Goal: Book appointment/travel/reservation

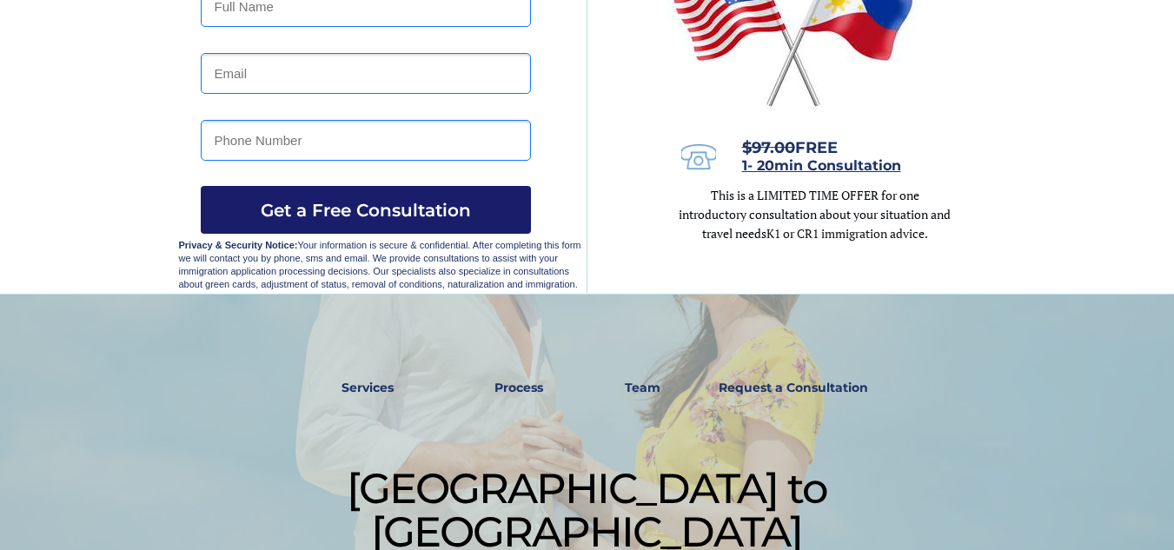
scroll to position [289, 0]
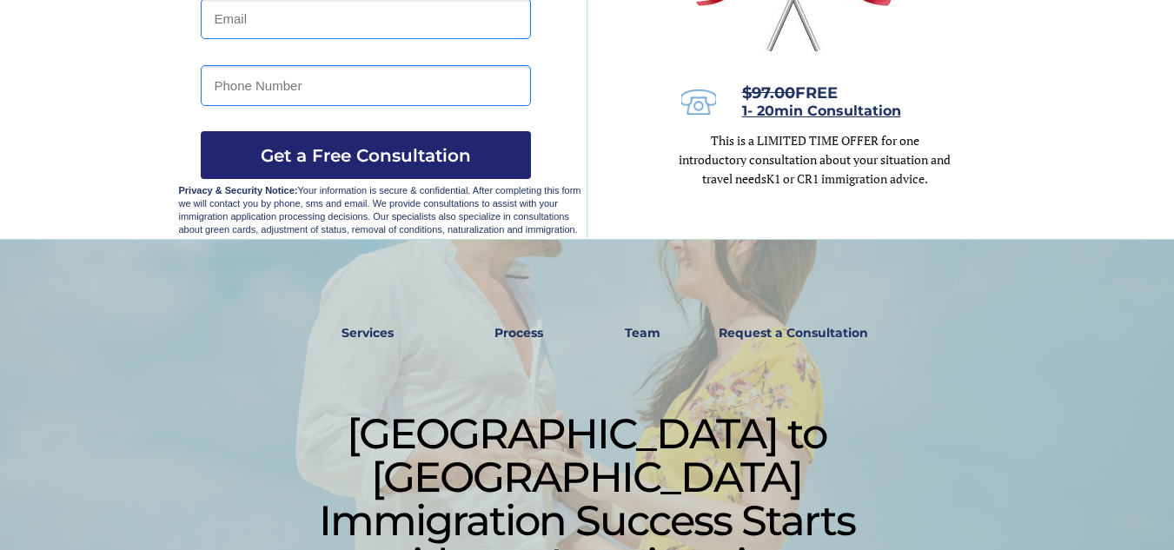
click at [515, 331] on strong "Process" at bounding box center [518, 333] width 49 height 16
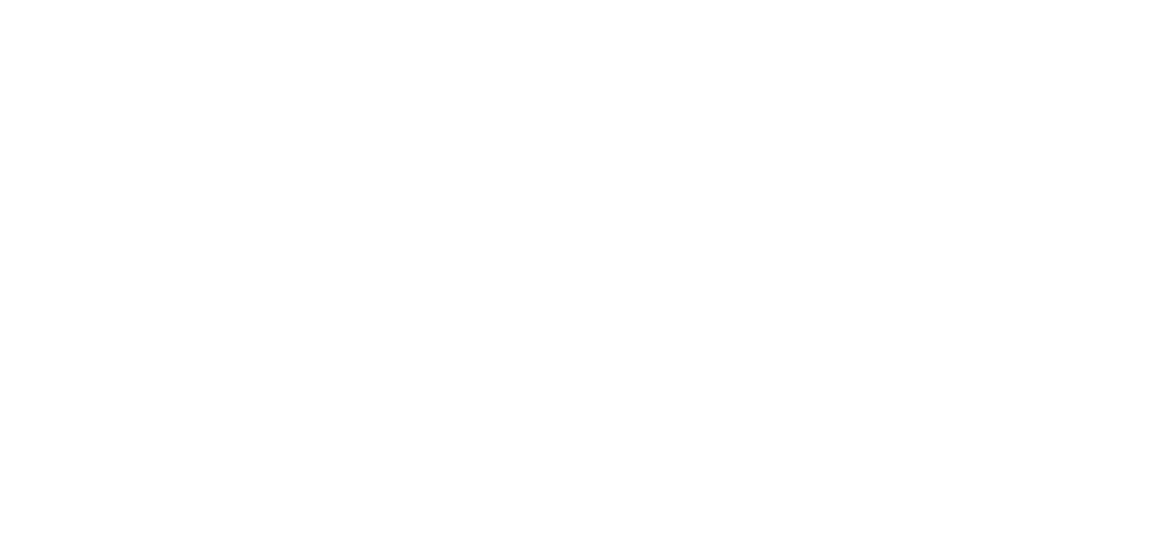
scroll to position [1502, 0]
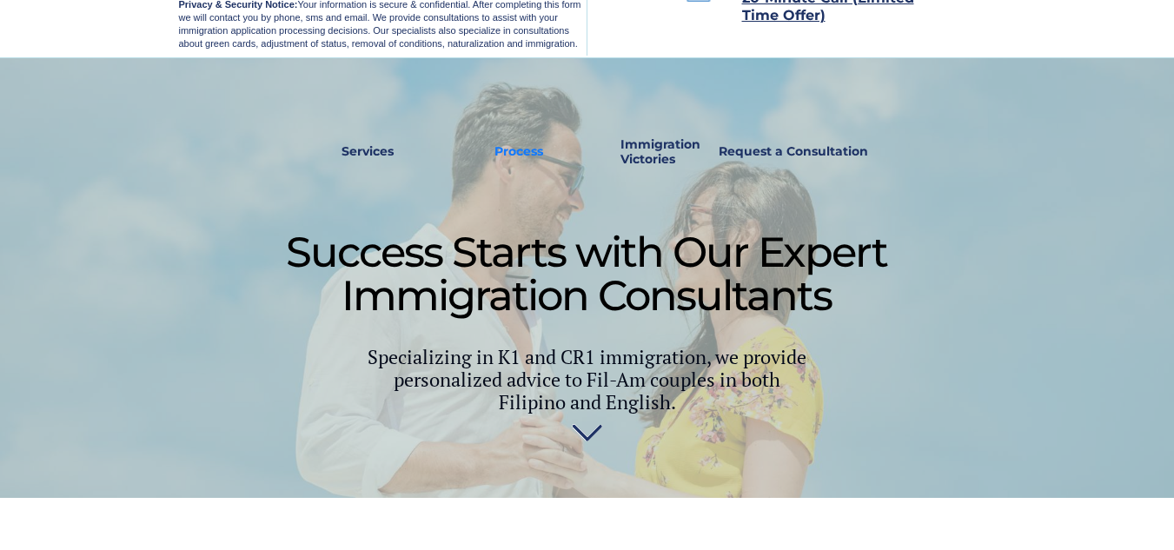
scroll to position [320, 0]
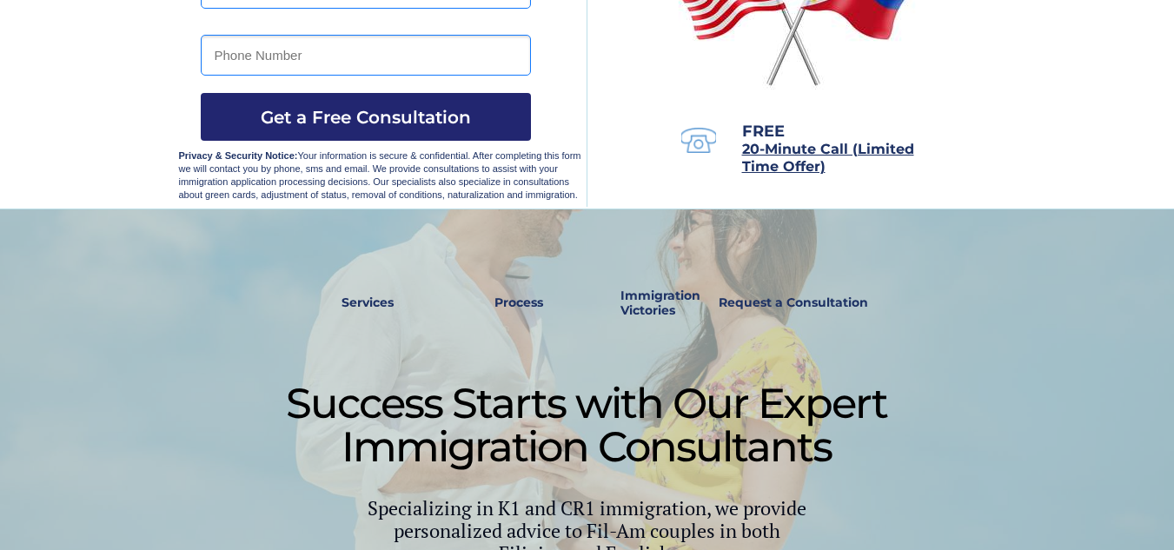
click at [355, 306] on strong "Services" at bounding box center [367, 303] width 52 height 16
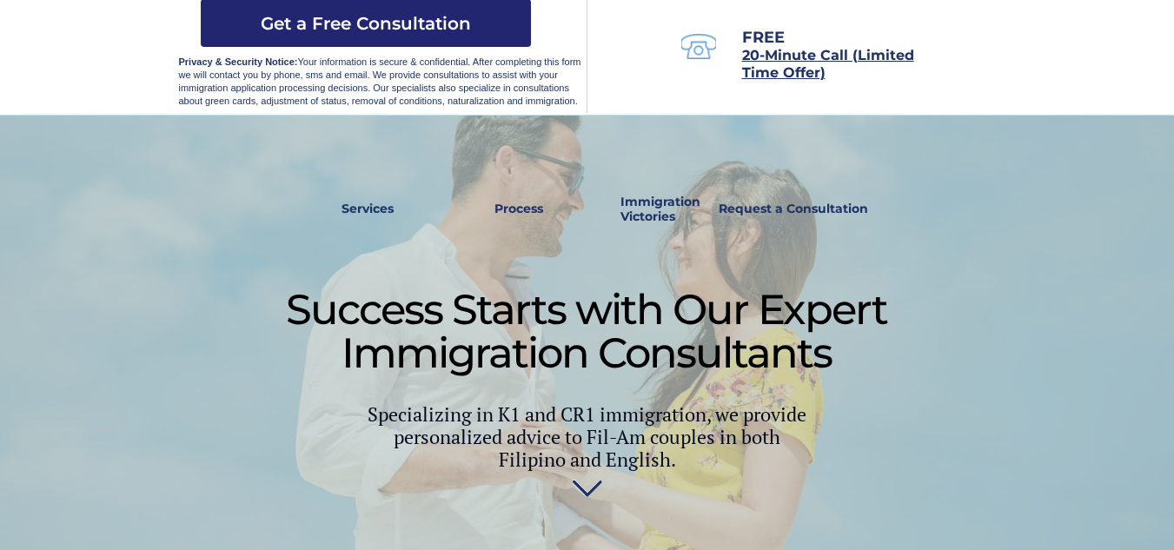
scroll to position [215, 0]
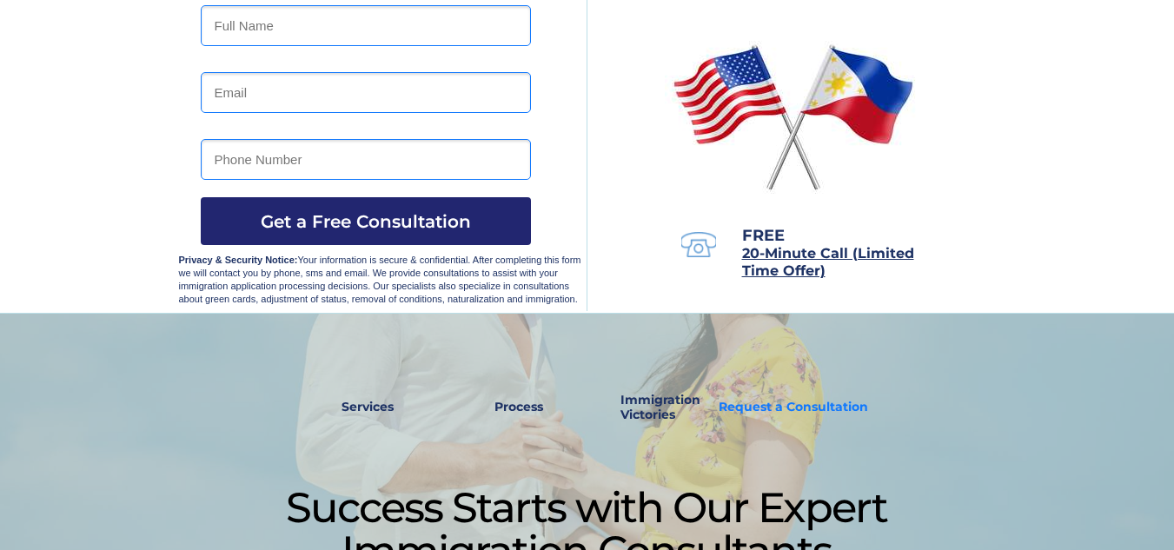
click at [792, 411] on strong "Request a Consultation" at bounding box center [793, 407] width 149 height 16
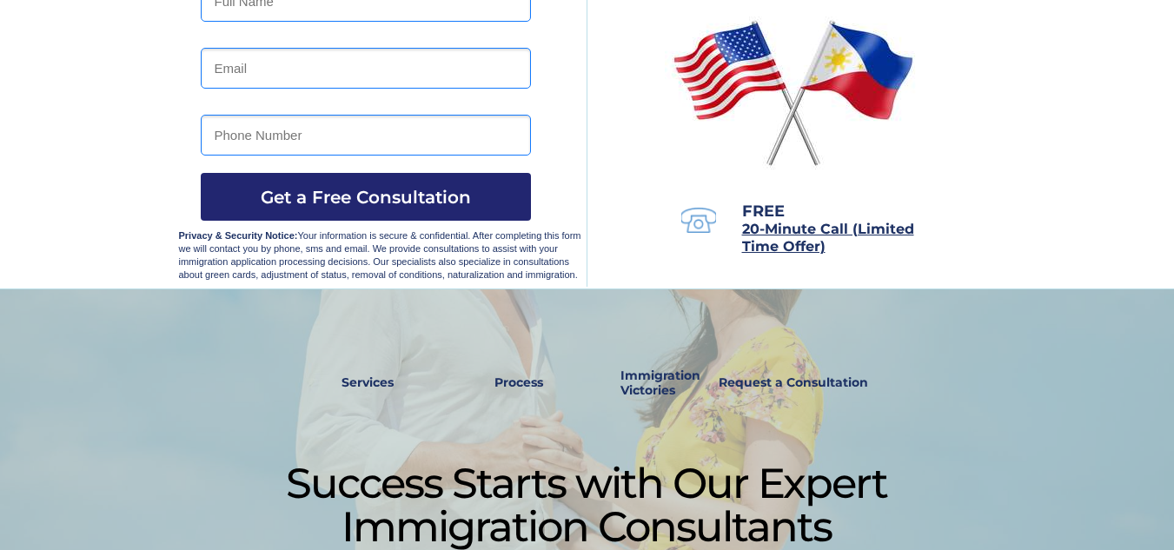
scroll to position [289, 0]
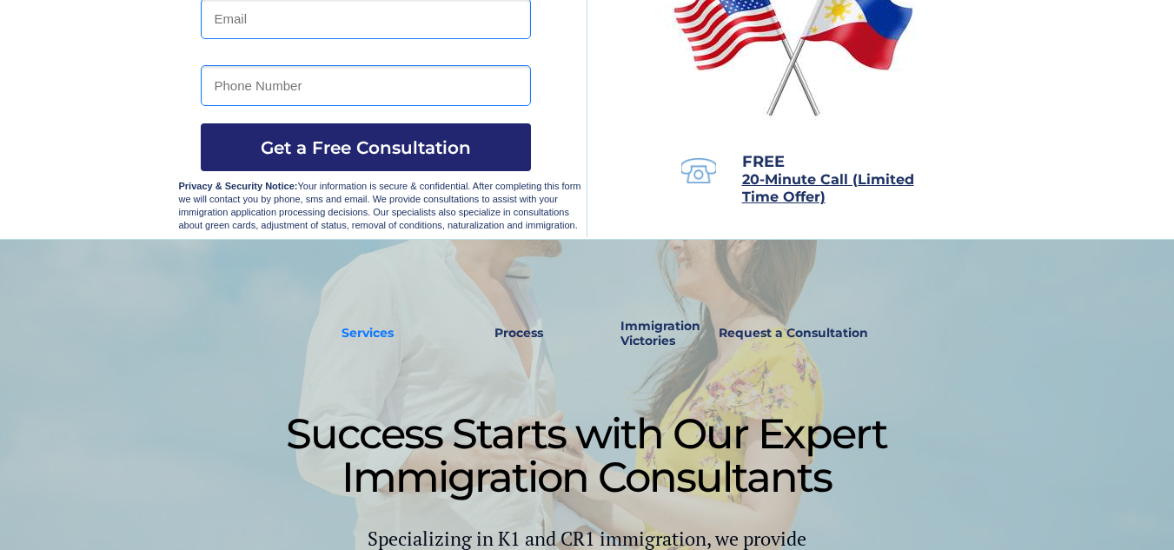
click at [347, 335] on strong "Services" at bounding box center [367, 333] width 52 height 16
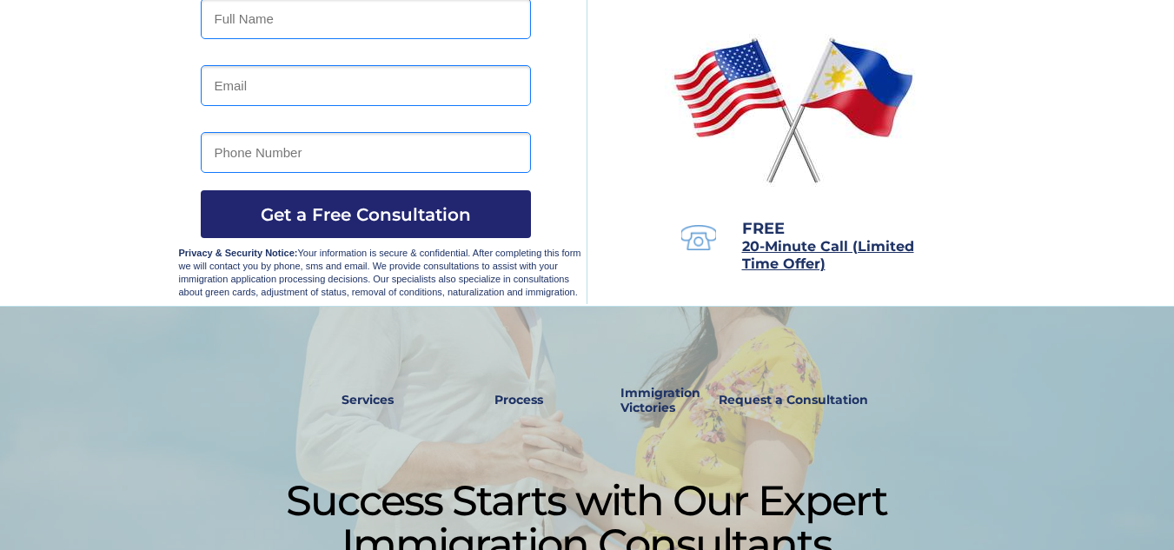
scroll to position [216, 0]
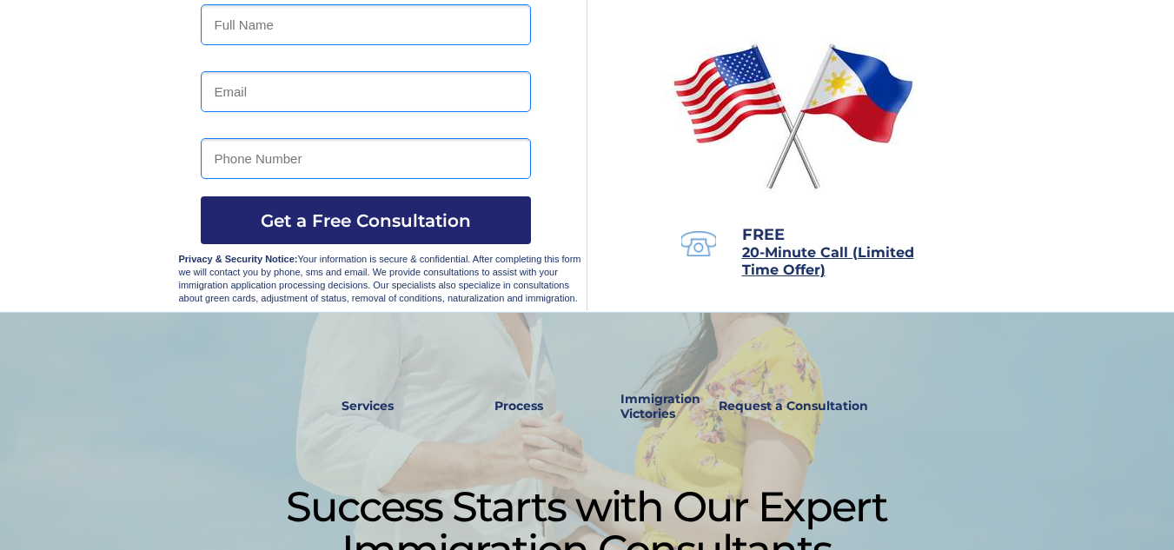
click at [373, 404] on strong "Services" at bounding box center [367, 406] width 52 height 16
